Goal: Task Accomplishment & Management: Use online tool/utility

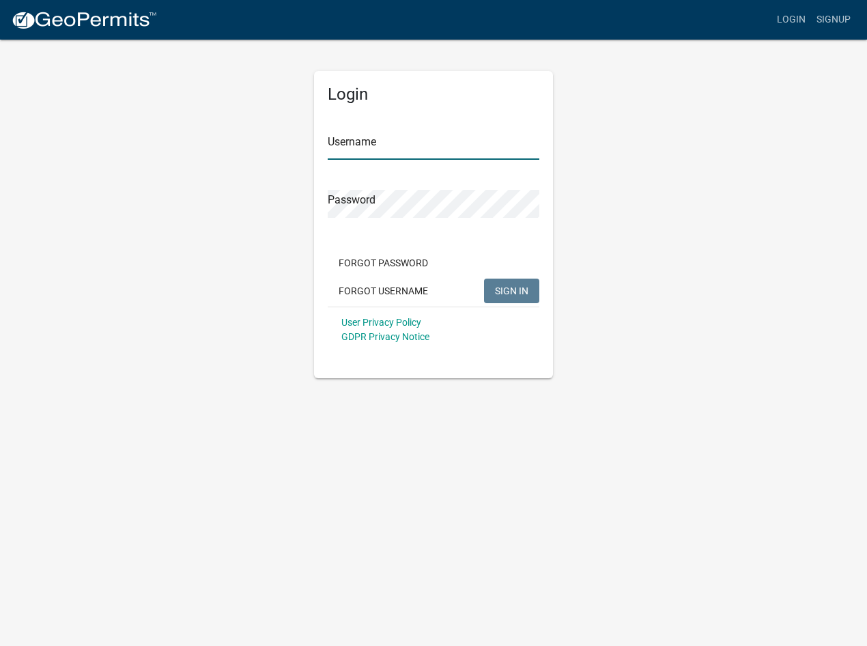
type input "[PERSON_NAME].[PERSON_NAME]"
click at [515, 292] on span "SIGN IN" at bounding box center [511, 290] width 33 height 11
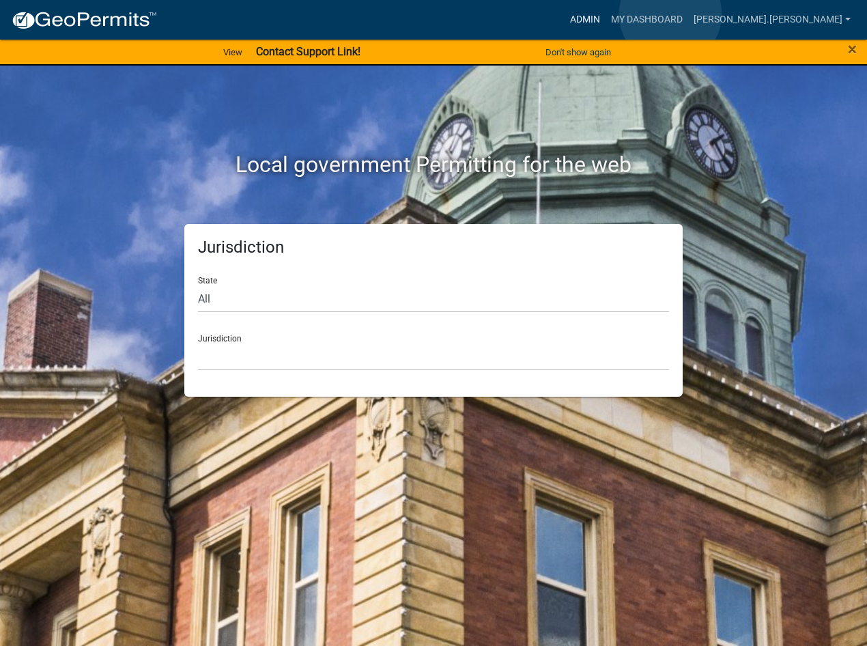
click at [606, 14] on link "Admin" at bounding box center [585, 20] width 41 height 26
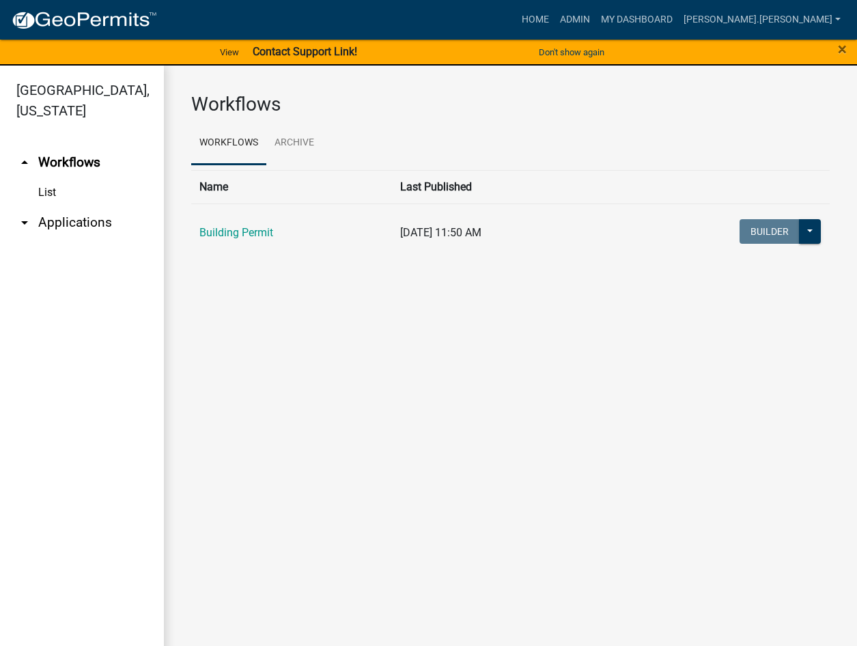
click at [43, 206] on link "arrow_drop_down Applications" at bounding box center [82, 222] width 164 height 33
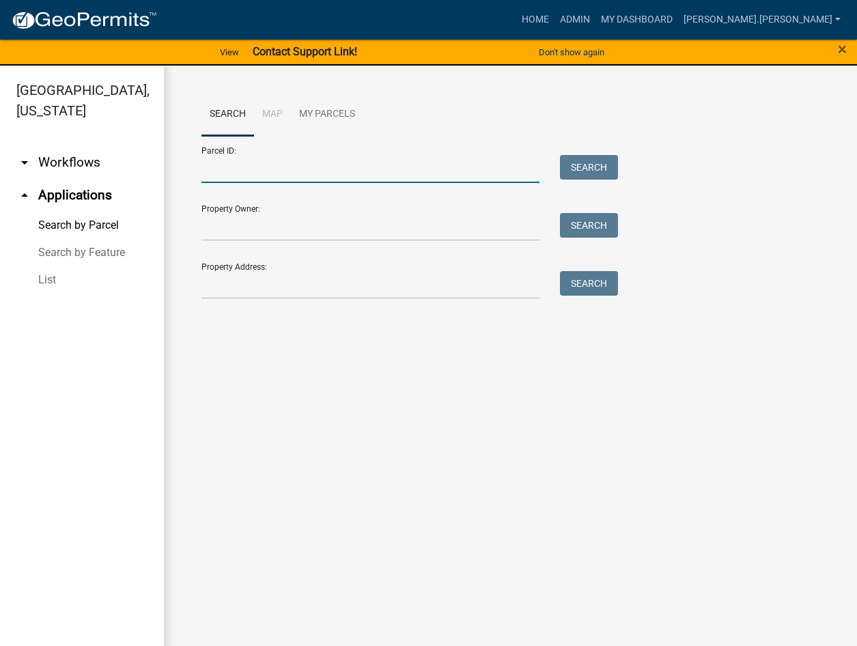
click at [271, 170] on input "Parcel ID:" at bounding box center [370, 169] width 338 height 28
paste input "64-08-02-200-020.000-019"
type input "64-08-02-200-020.000-019"
click at [592, 171] on button "Search" at bounding box center [589, 167] width 58 height 25
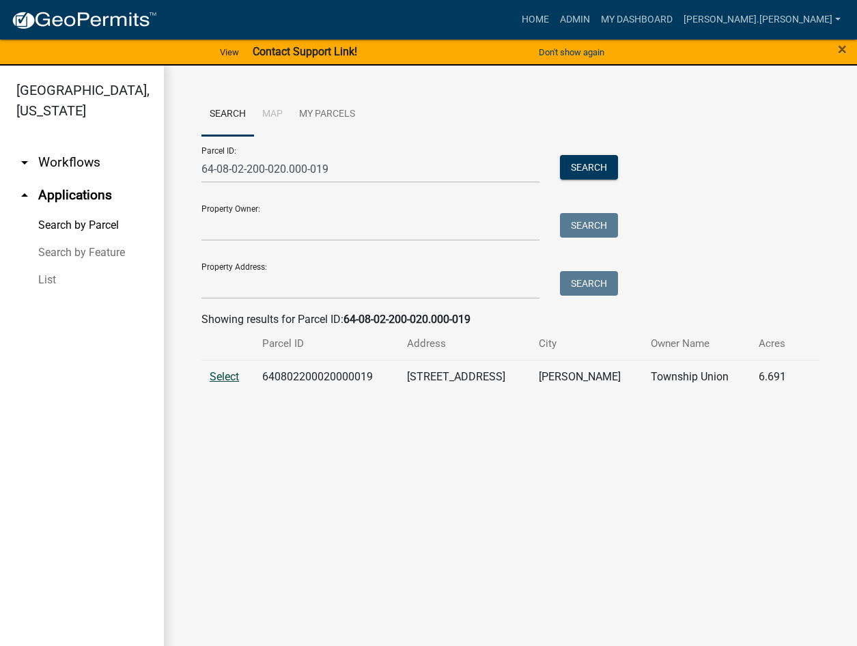
click at [222, 376] on span "Select" at bounding box center [224, 376] width 29 height 13
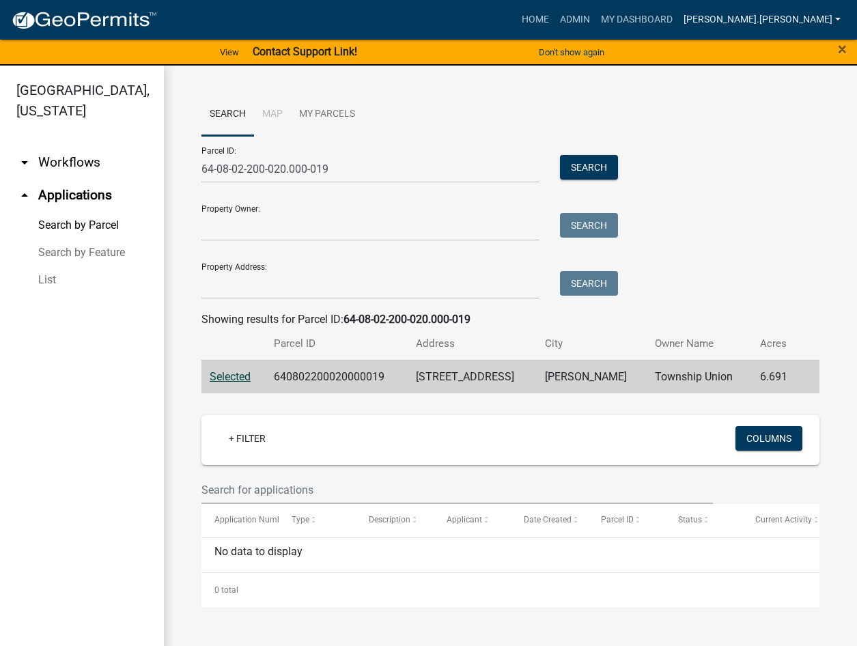
click at [805, 17] on link "[PERSON_NAME].[PERSON_NAME]" at bounding box center [762, 20] width 168 height 26
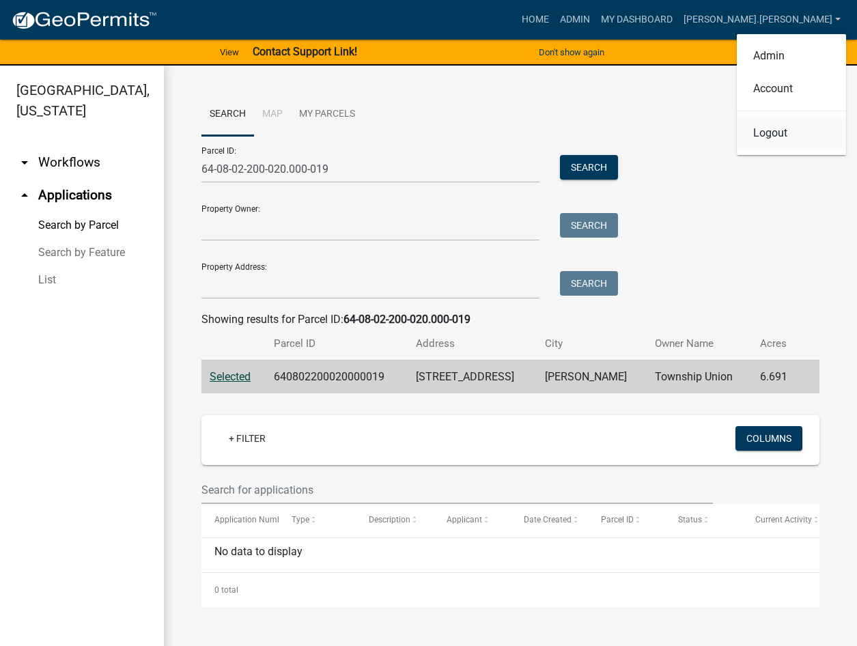
click at [762, 132] on link "Logout" at bounding box center [791, 133] width 109 height 33
